Goal: Task Accomplishment & Management: Use online tool/utility

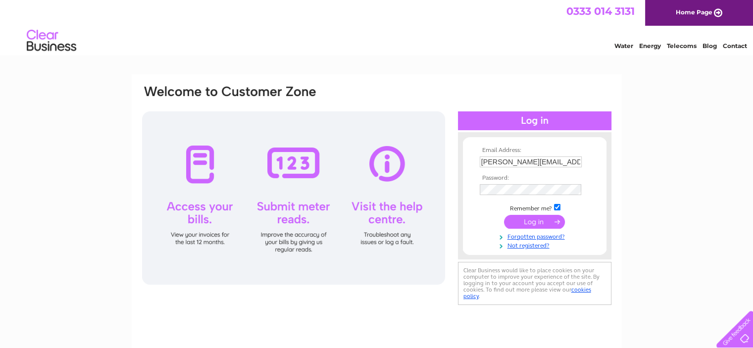
click at [534, 223] on input "submit" at bounding box center [534, 222] width 61 height 14
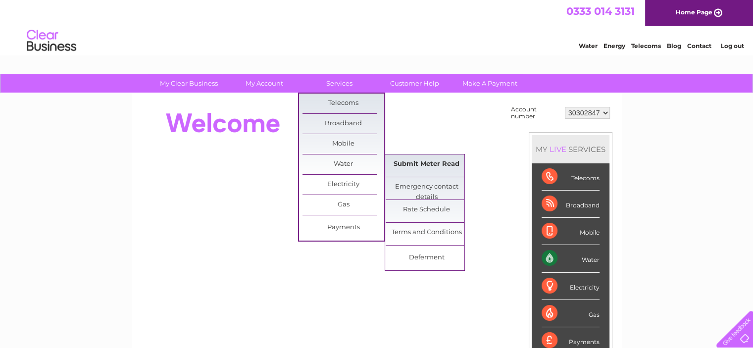
click at [428, 167] on link "Submit Meter Read" at bounding box center [426, 164] width 82 height 20
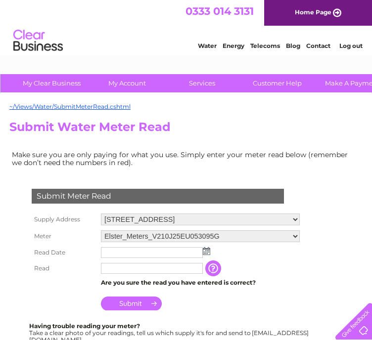
click at [209, 251] on img at bounding box center [206, 251] width 7 height 8
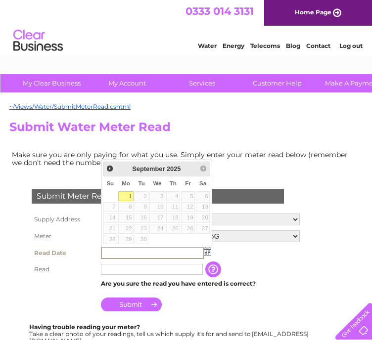
click at [124, 194] on link "1" at bounding box center [125, 197] width 15 height 10
type input "2025/09/01"
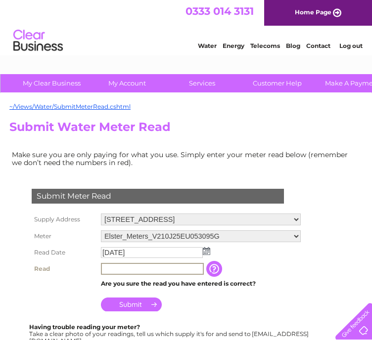
click at [113, 266] on input "text" at bounding box center [152, 269] width 103 height 12
type input "00100"
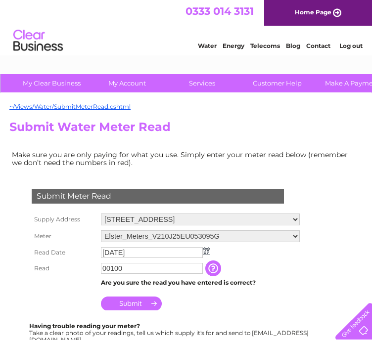
click at [134, 300] on input "Submit" at bounding box center [131, 304] width 61 height 14
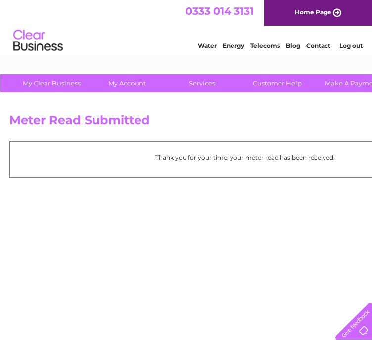
click at [351, 49] on link "Log out" at bounding box center [350, 45] width 23 height 7
